Goal: Task Accomplishment & Management: Manage account settings

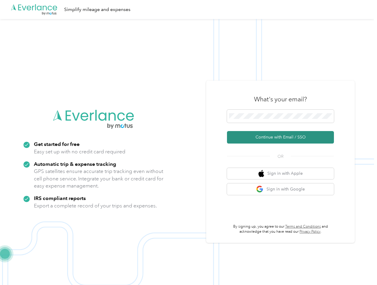
click at [297, 139] on button "Continue with Email / SSO" at bounding box center [280, 137] width 107 height 12
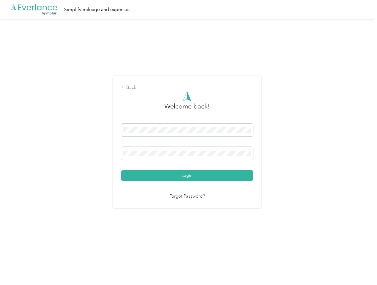
click at [188, 175] on button "Login" at bounding box center [187, 175] width 132 height 10
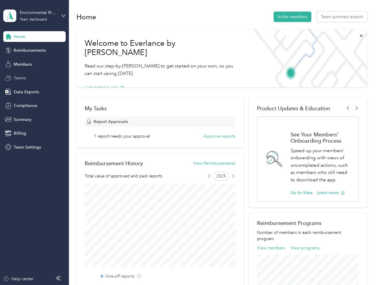
click at [22, 78] on span "Teams" at bounding box center [20, 78] width 12 height 6
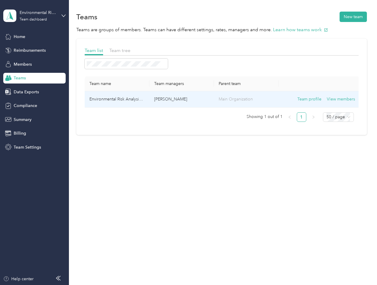
click at [135, 102] on td "Environmental Risk Analysis LLC" at bounding box center [117, 99] width 65 height 16
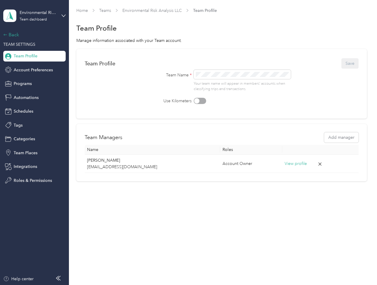
click at [14, 34] on div "Back" at bounding box center [32, 34] width 59 height 7
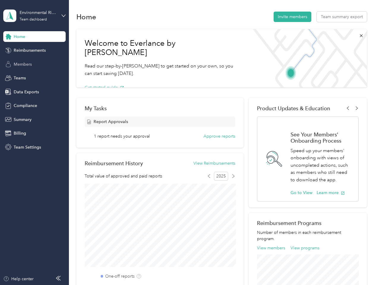
click at [18, 66] on span "Members" at bounding box center [23, 64] width 18 height 6
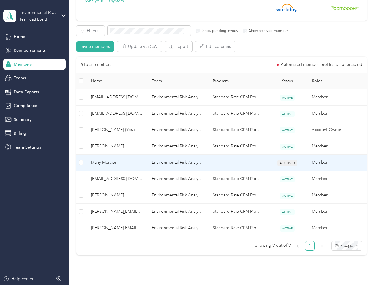
scroll to position [86, 0]
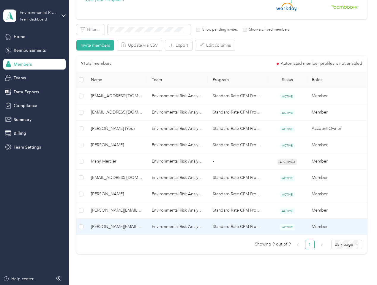
click at [211, 224] on td "Standard Rate CPM Program" at bounding box center [237, 227] width 59 height 16
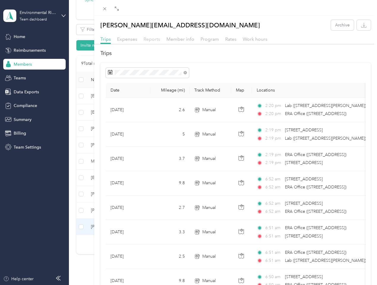
click at [155, 40] on span "Reports" at bounding box center [151, 39] width 17 height 6
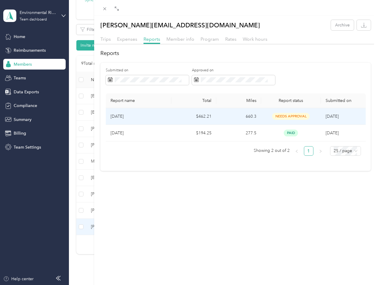
click at [220, 114] on td "660.3" at bounding box center [238, 116] width 45 height 17
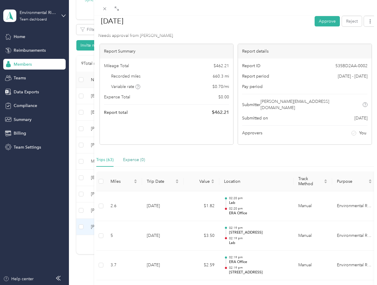
click at [140, 157] on div "Expense (0)" at bounding box center [134, 160] width 22 height 7
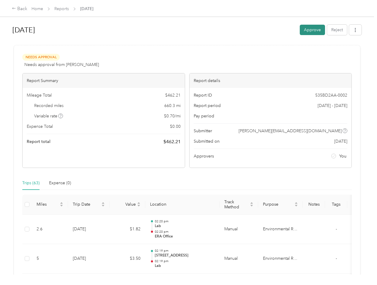
click at [324, 33] on button "Approve" at bounding box center [312, 30] width 25 height 10
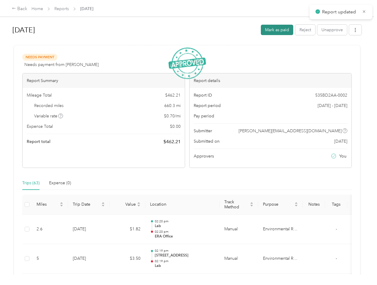
click at [284, 31] on button "Mark as paid" at bounding box center [277, 30] width 32 height 10
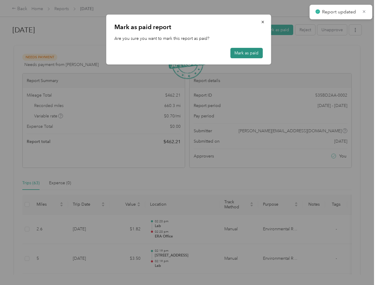
click at [260, 52] on button "Mark as paid" at bounding box center [246, 53] width 32 height 10
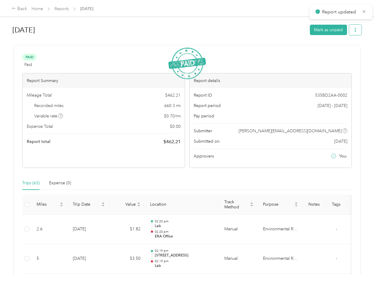
click at [357, 27] on span "button" at bounding box center [355, 29] width 4 height 5
click at [353, 51] on div "Download" at bounding box center [341, 52] width 35 height 6
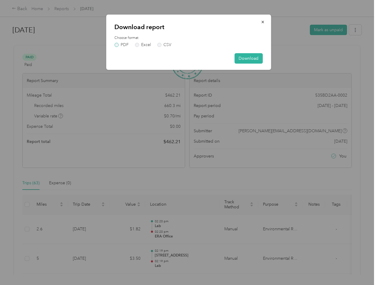
click at [120, 45] on label "PDF" at bounding box center [121, 45] width 14 height 4
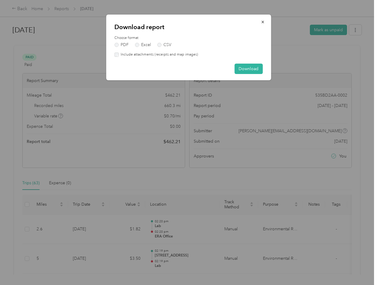
click at [121, 54] on label "Include attachments (receipts and map images)" at bounding box center [159, 54] width 80 height 5
click at [242, 65] on button "Download" at bounding box center [248, 69] width 28 height 10
